Goal: Task Accomplishment & Management: Complete application form

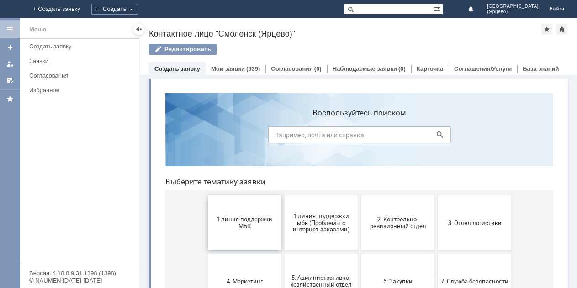
click at [224, 215] on button "1 линия поддержки МБК" at bounding box center [244, 222] width 73 height 55
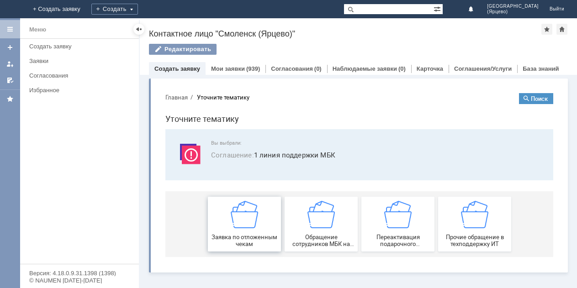
click at [224, 215] on div "Заявка по отложенным чекам" at bounding box center [244, 224] width 68 height 47
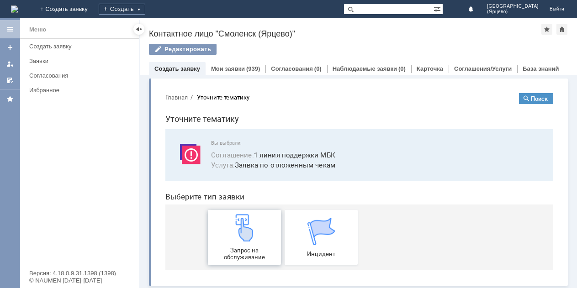
click at [224, 223] on div "Запрос на обслуживание" at bounding box center [244, 237] width 68 height 47
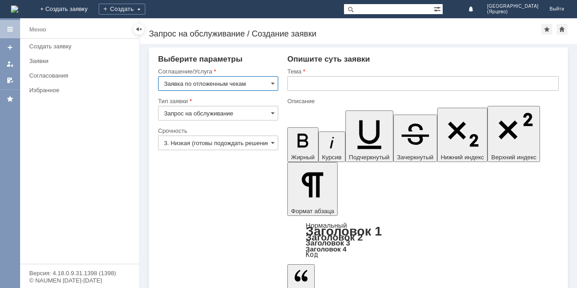
click at [236, 144] on input "3. Низкая (готовы подождать решение)" at bounding box center [218, 143] width 120 height 15
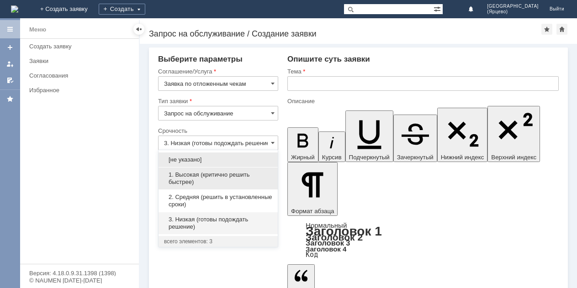
click at [199, 180] on span "1. Высокая (критично решить быстрее)" at bounding box center [218, 178] width 108 height 15
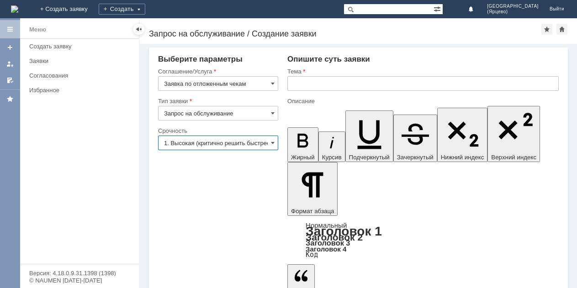
type input "1. Высокая (критично решить быстрее)"
click at [329, 82] on input "text" at bounding box center [422, 83] width 271 height 15
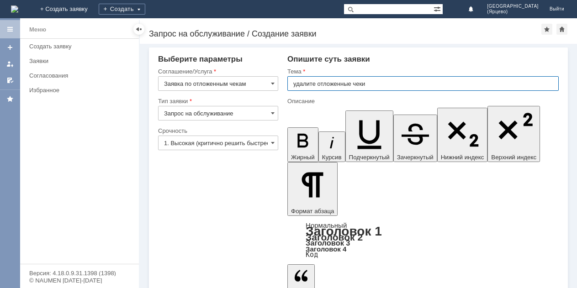
type input "удалите отложенные чеки"
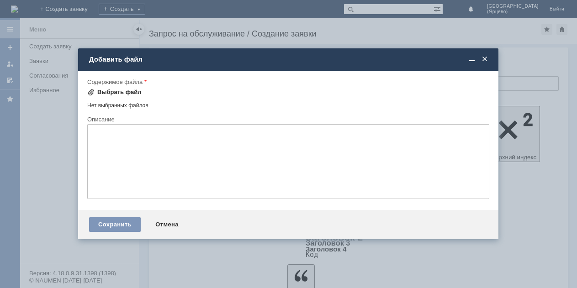
click at [91, 92] on span at bounding box center [90, 92] width 7 height 7
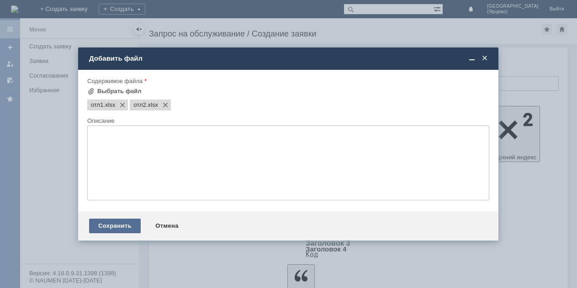
click at [128, 224] on div "Сохранить" at bounding box center [115, 226] width 52 height 15
